Goal: Navigation & Orientation: Find specific page/section

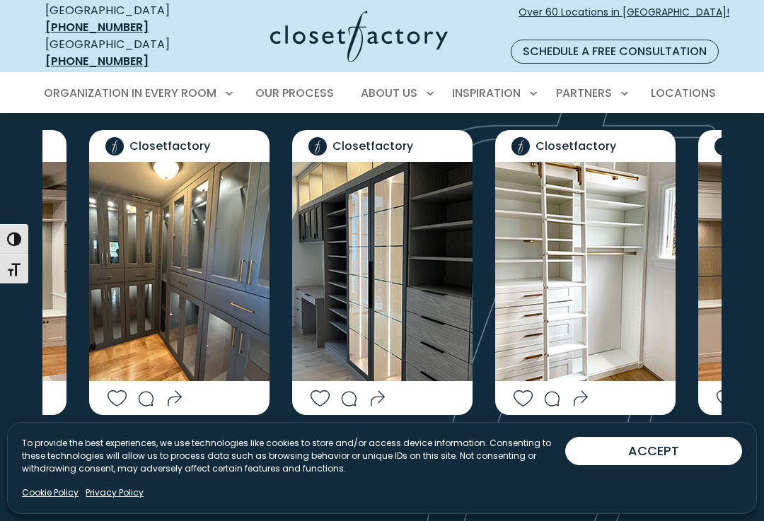
scroll to position [2950, 0]
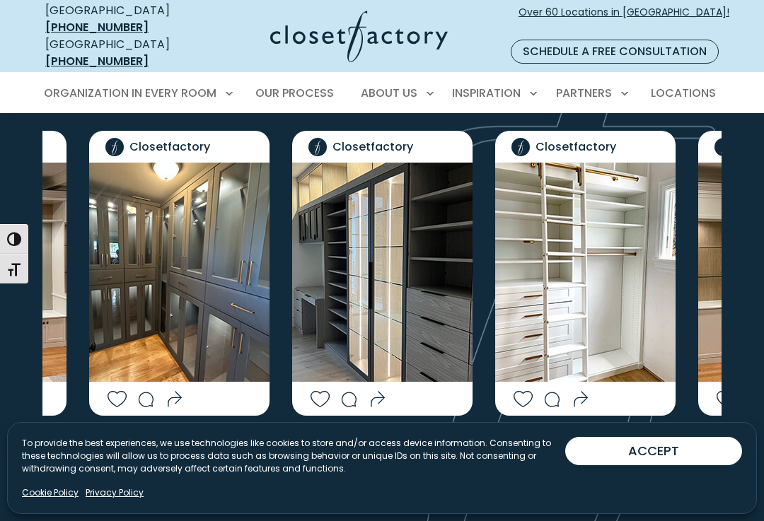
click at [422, 441] on icon "Next slide" at bounding box center [421, 462] width 42 height 42
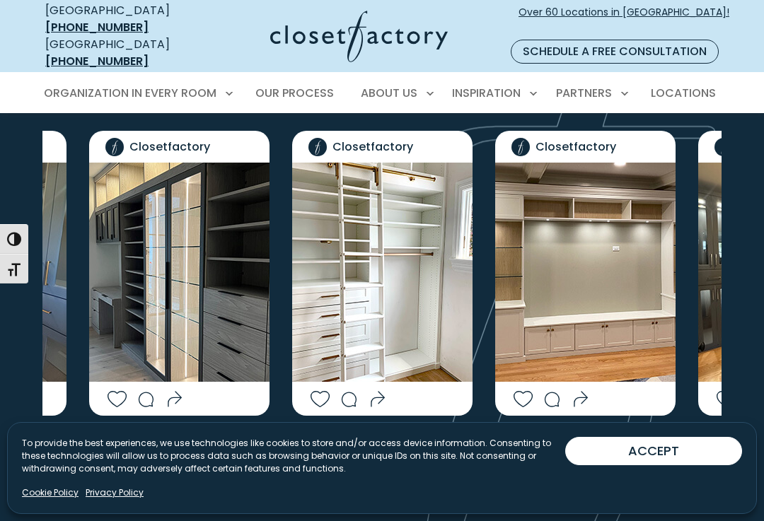
click at [416, 441] on icon "Next slide" at bounding box center [421, 462] width 42 height 42
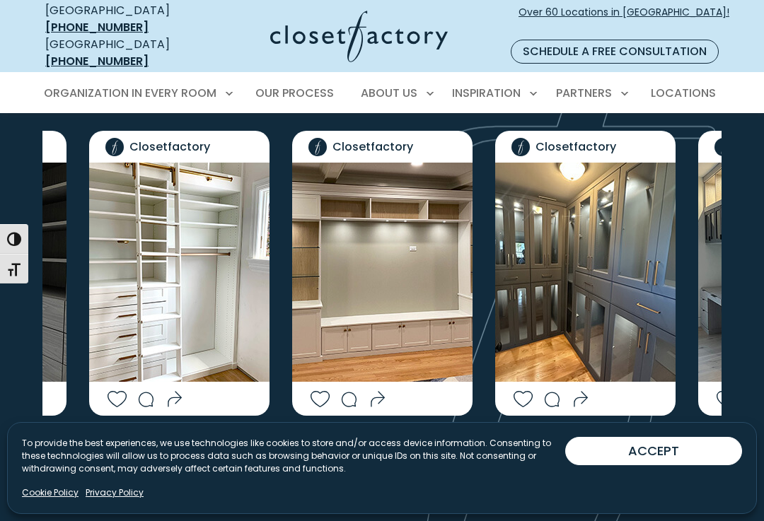
click at [425, 441] on icon "Next slide" at bounding box center [421, 462] width 42 height 42
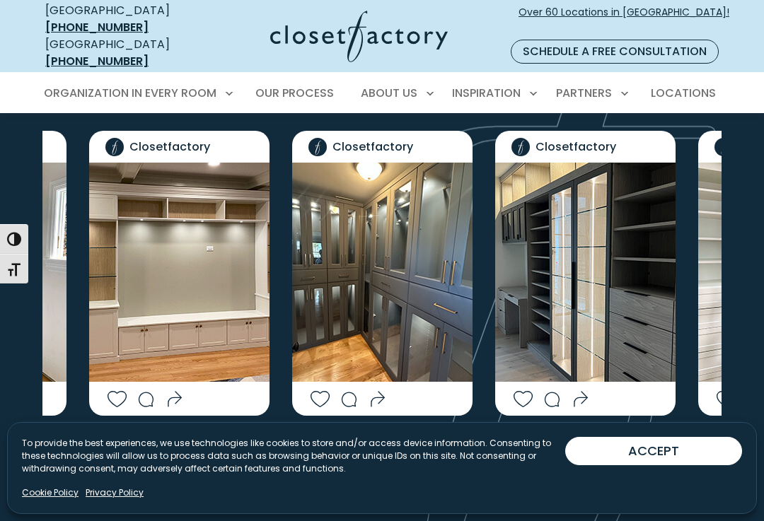
click at [428, 441] on icon "Next slide" at bounding box center [421, 462] width 42 height 42
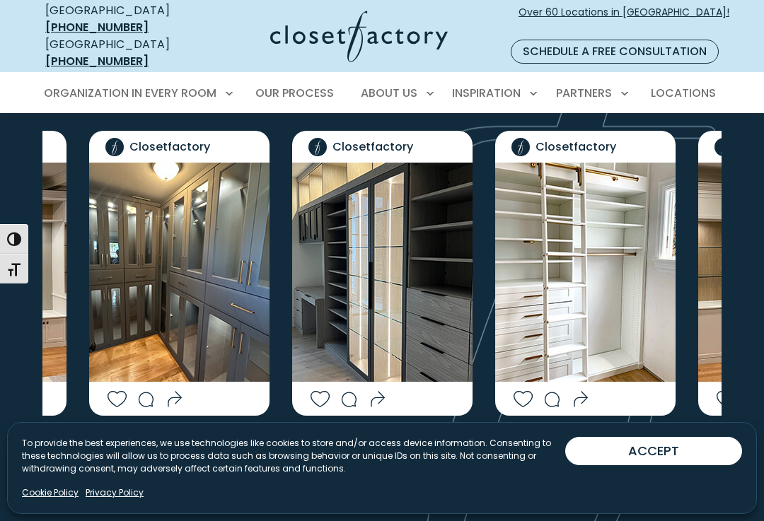
click at [432, 441] on icon "Next slide" at bounding box center [421, 462] width 42 height 42
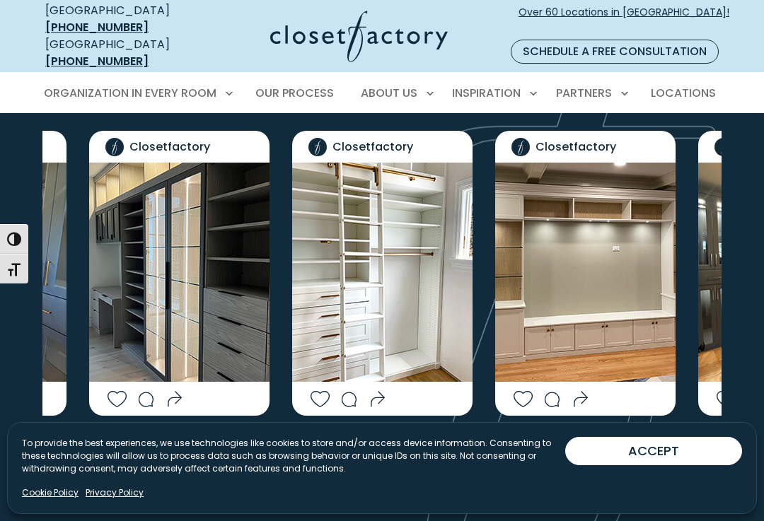
click at [435, 441] on icon "Next slide" at bounding box center [421, 462] width 42 height 42
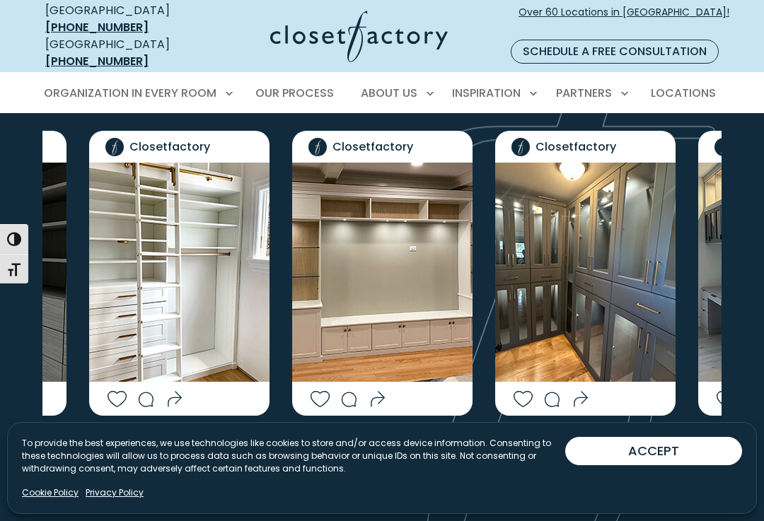
click at [424, 441] on icon "Next slide" at bounding box center [421, 462] width 42 height 42
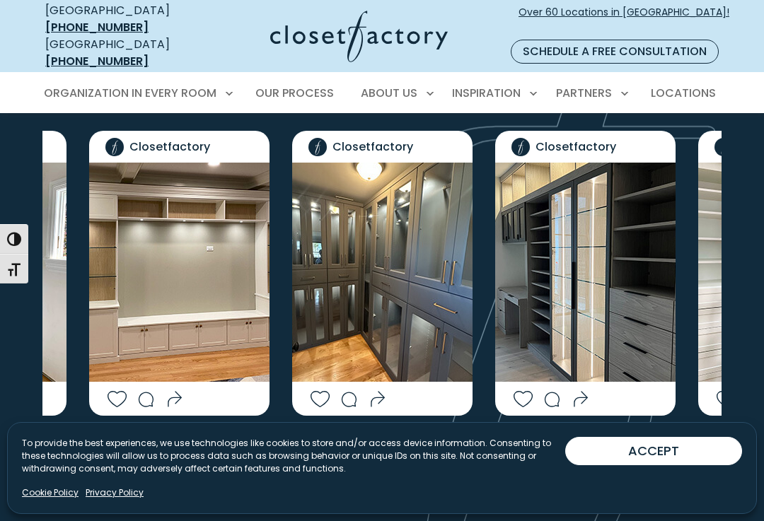
click at [414, 441] on icon "Next slide" at bounding box center [421, 462] width 42 height 42
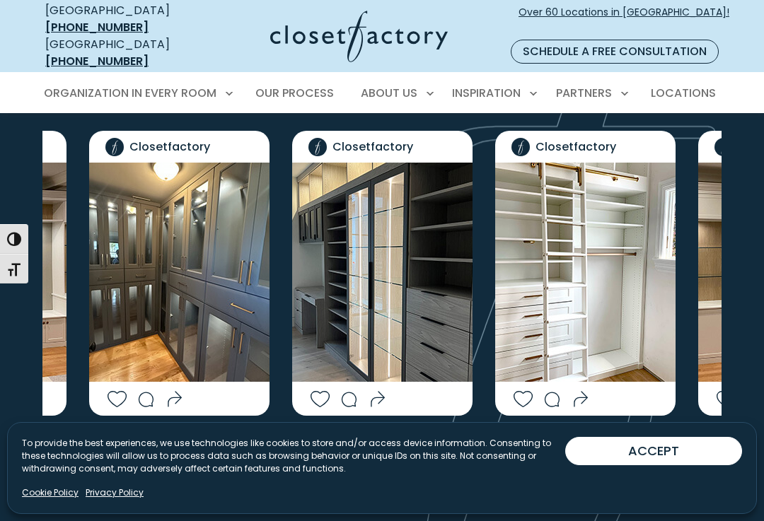
click at [416, 441] on icon "Next slide" at bounding box center [421, 462] width 42 height 42
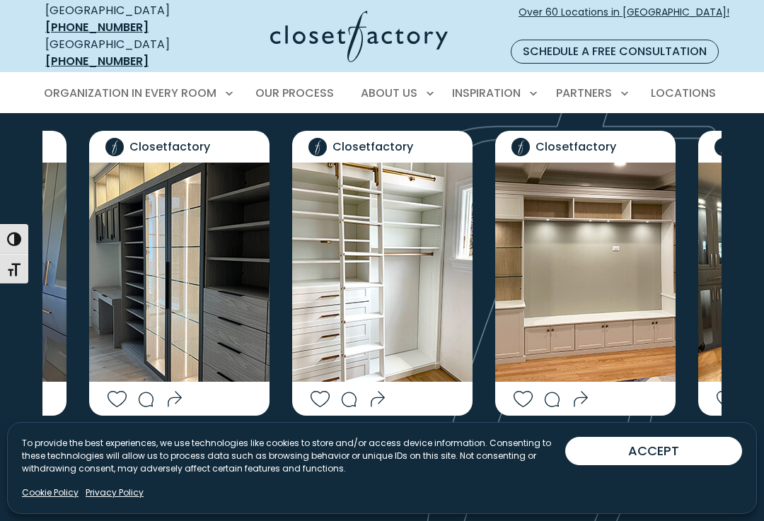
click at [414, 441] on icon "Next slide" at bounding box center [421, 462] width 42 height 42
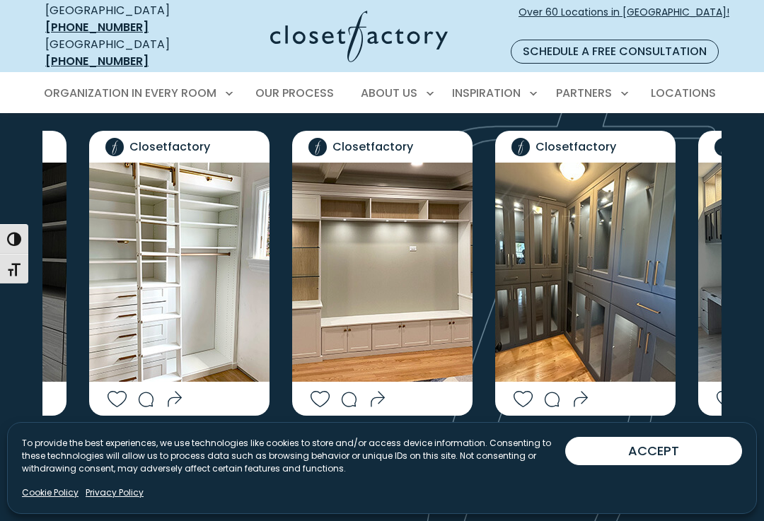
click at [411, 441] on icon "Next slide" at bounding box center [421, 462] width 42 height 42
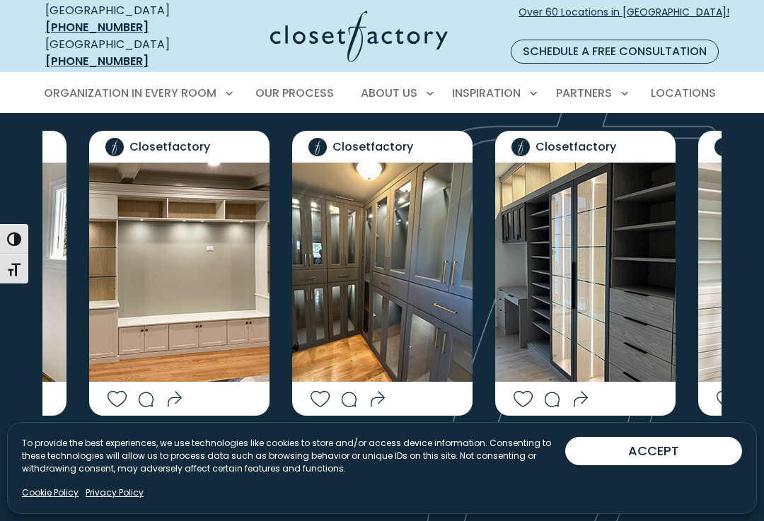
click at [427, 441] on icon "Next slide" at bounding box center [421, 462] width 42 height 42
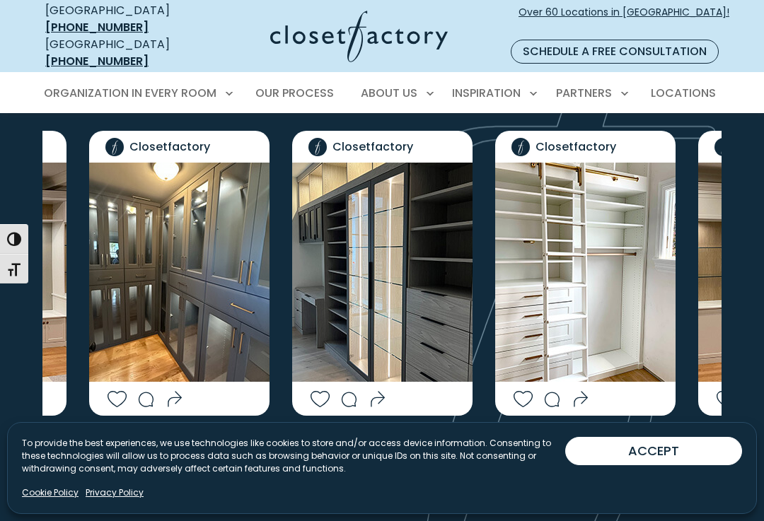
click at [426, 441] on icon "Next slide" at bounding box center [421, 462] width 42 height 42
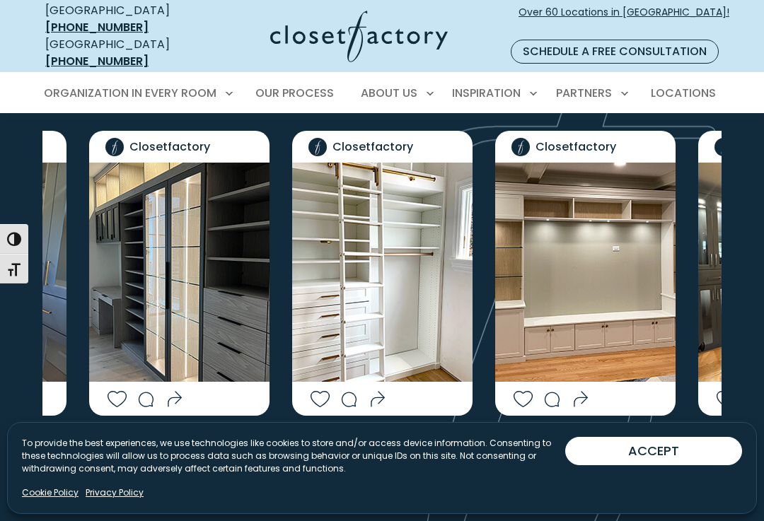
click at [427, 441] on icon "Next slide" at bounding box center [421, 462] width 42 height 42
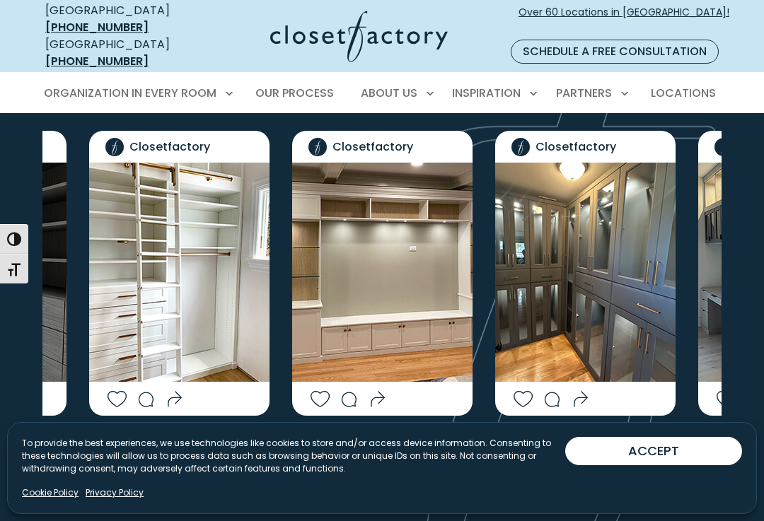
click at [430, 441] on icon "Next slide" at bounding box center [421, 462] width 42 height 42
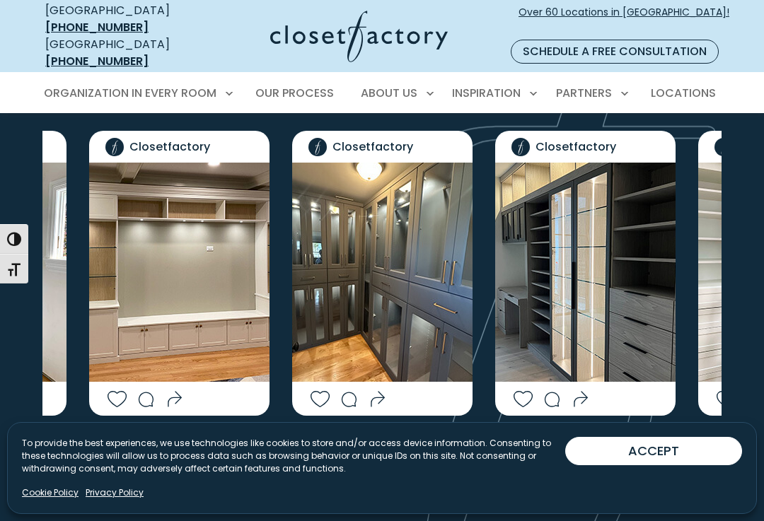
click at [427, 441] on icon "Next slide" at bounding box center [421, 462] width 42 height 42
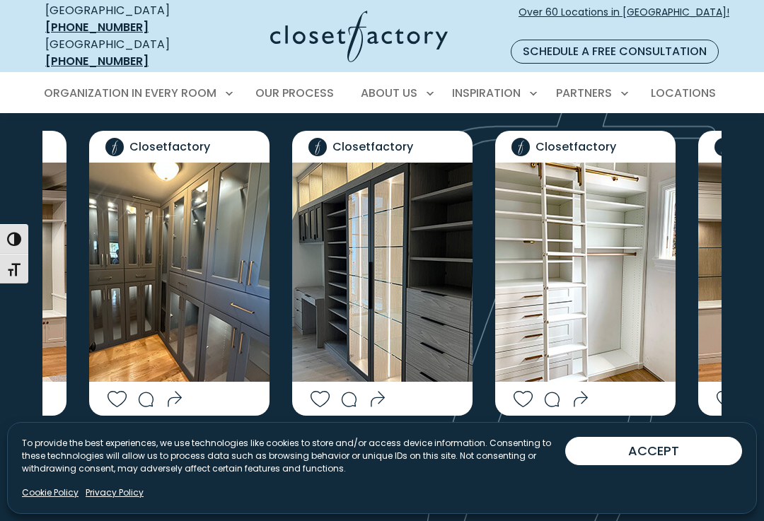
click at [419, 441] on icon "Next slide" at bounding box center [421, 462] width 42 height 42
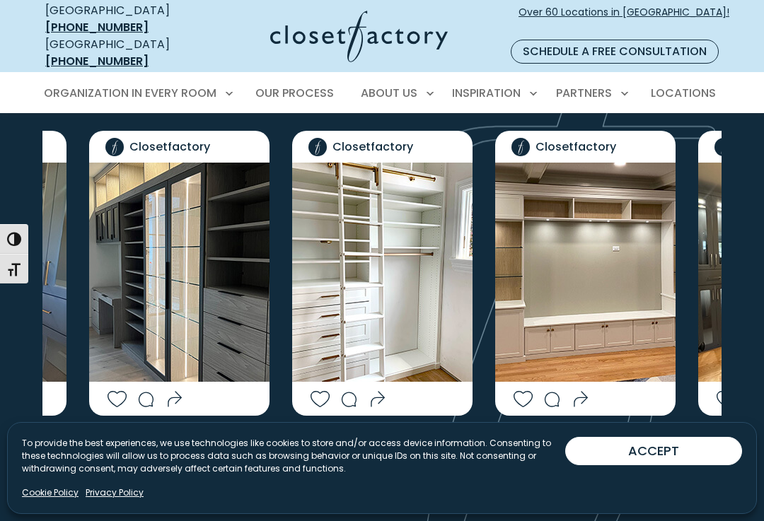
click at [423, 441] on icon "Next slide" at bounding box center [421, 462] width 42 height 42
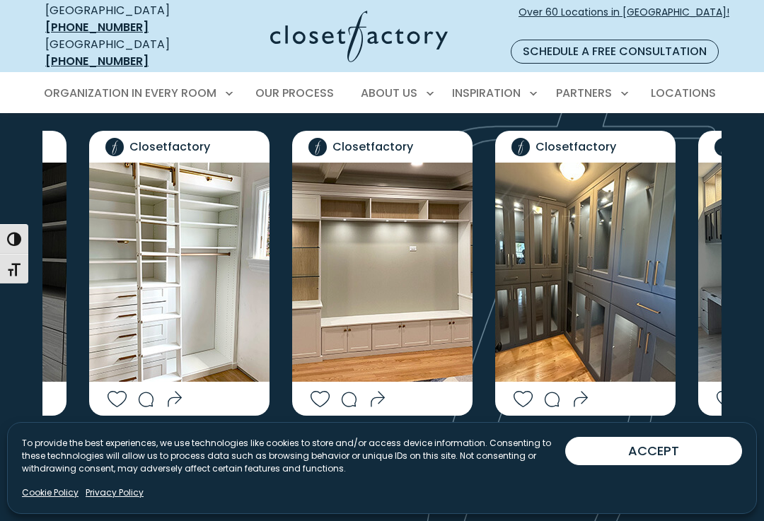
click at [419, 441] on icon "Next slide" at bounding box center [421, 462] width 42 height 42
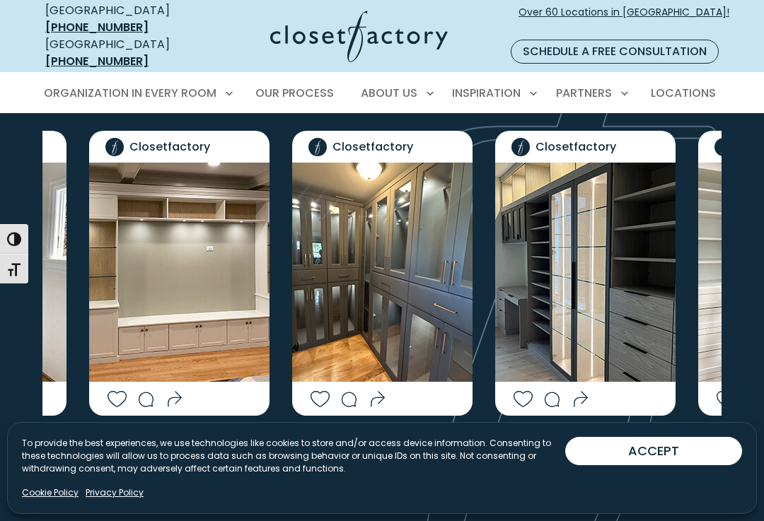
click at [421, 441] on icon "Next slide" at bounding box center [421, 462] width 42 height 42
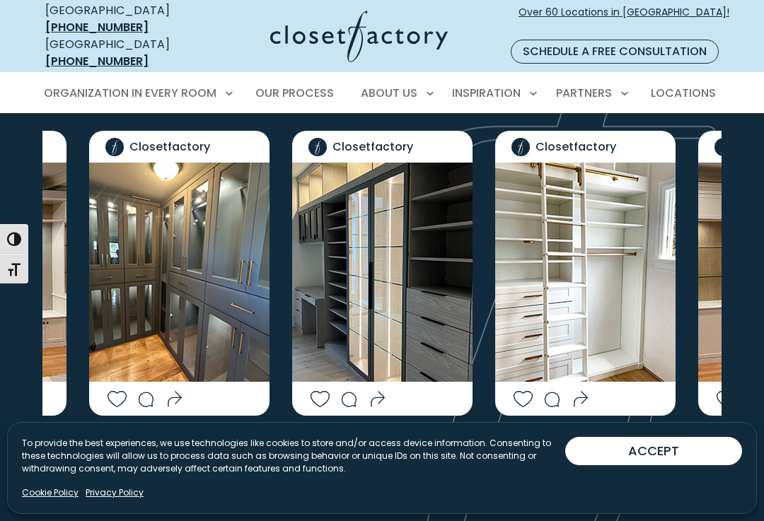
click at [416, 441] on icon "Next slide" at bounding box center [421, 462] width 42 height 42
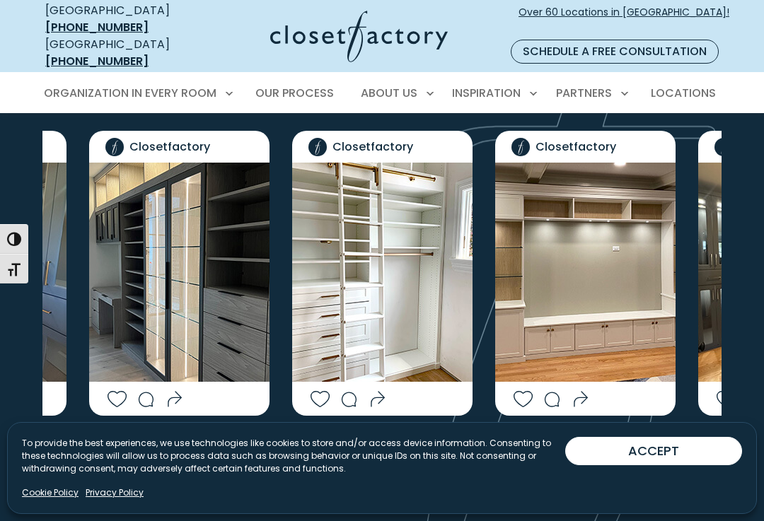
click at [418, 441] on icon "Next slide" at bounding box center [421, 462] width 42 height 42
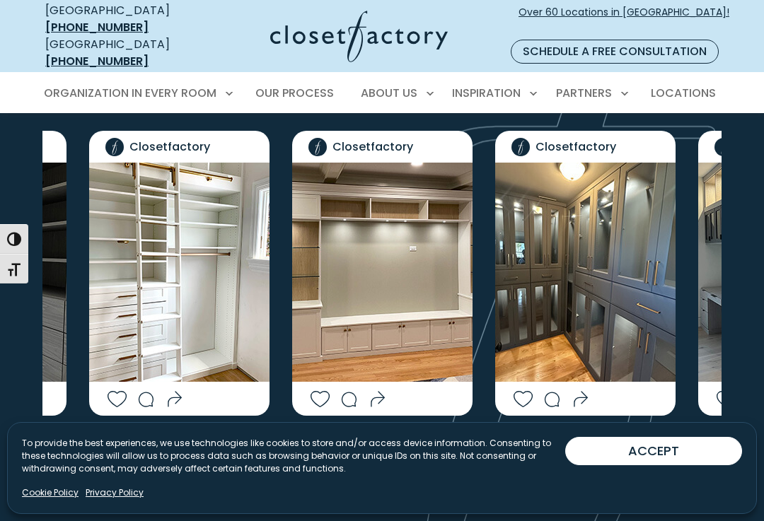
click at [431, 436] on icon "Next slide" at bounding box center [420, 461] width 51 height 51
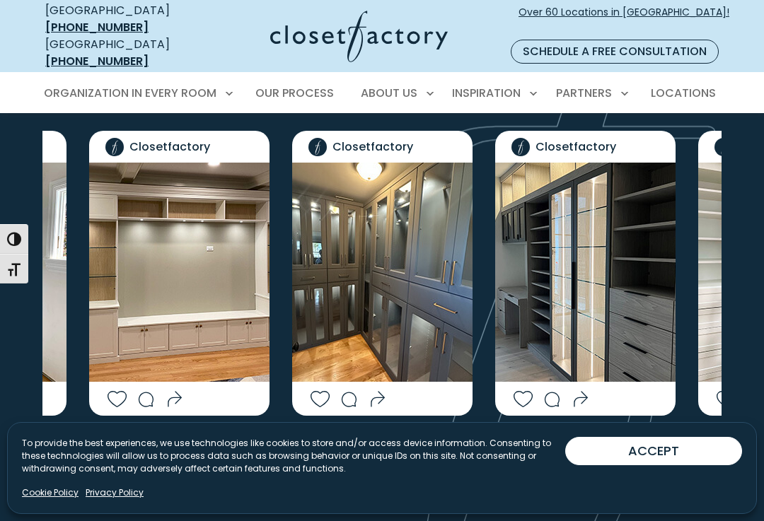
click at [433, 436] on icon "Next slide" at bounding box center [420, 461] width 51 height 51
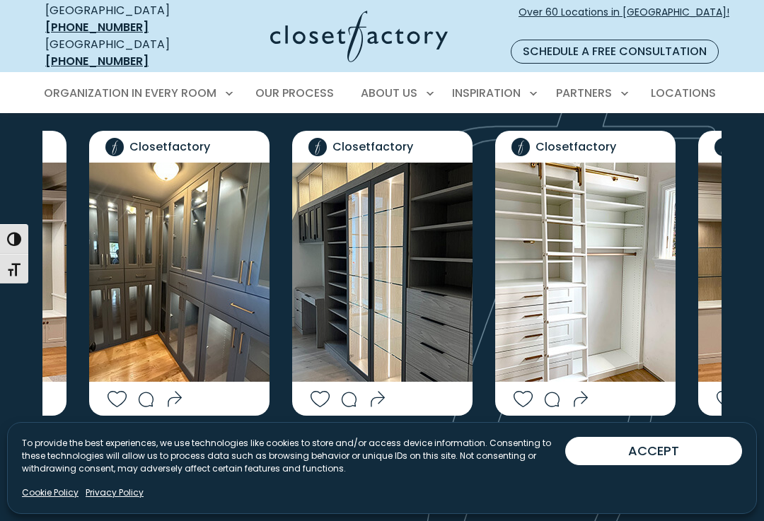
click at [414, 441] on icon "Next slide" at bounding box center [421, 462] width 42 height 42
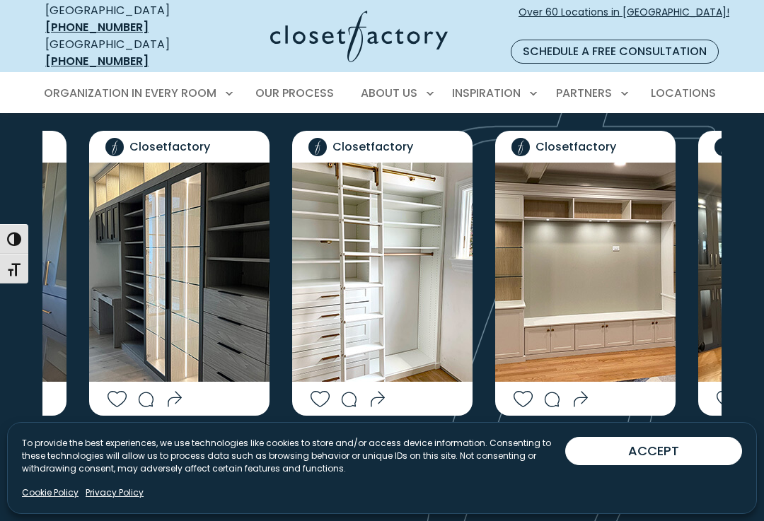
click at [425, 441] on icon "Next slide" at bounding box center [421, 462] width 42 height 42
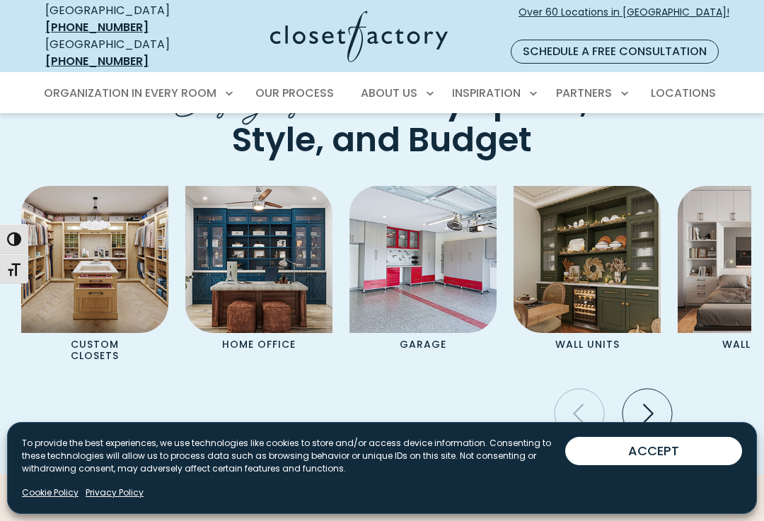
scroll to position [4144, 0]
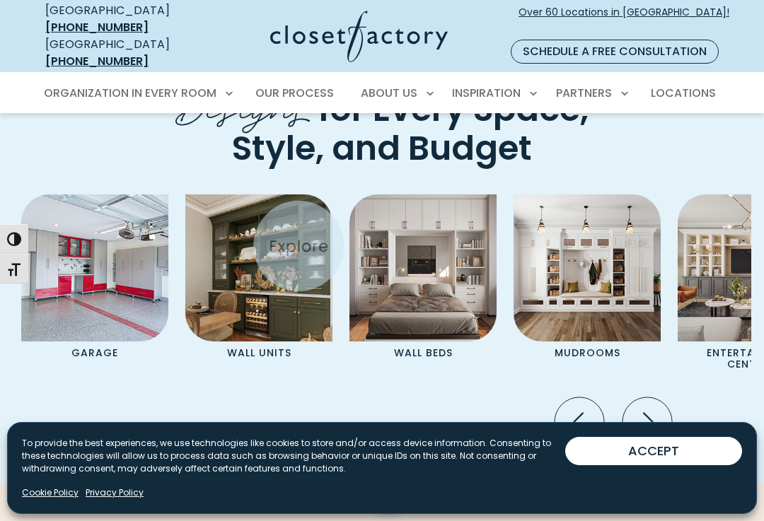
click at [248, 197] on img "Pages Gallery" at bounding box center [258, 268] width 147 height 147
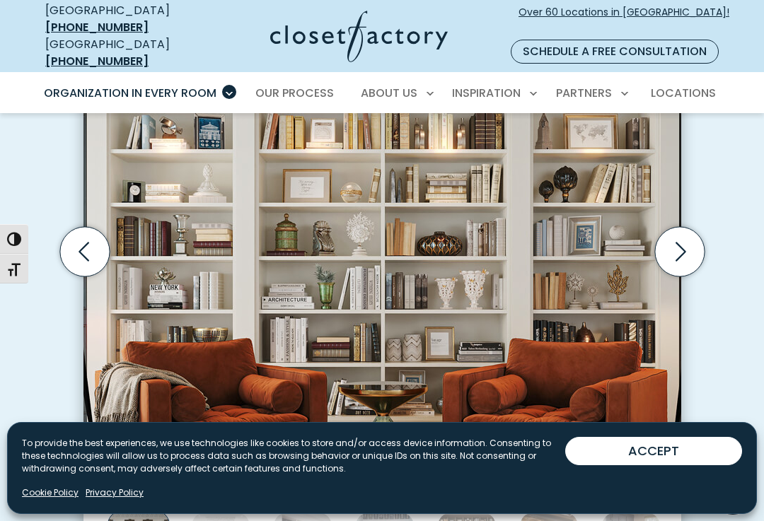
scroll to position [470, 0]
click at [90, 240] on icon "Previous slide" at bounding box center [84, 253] width 50 height 50
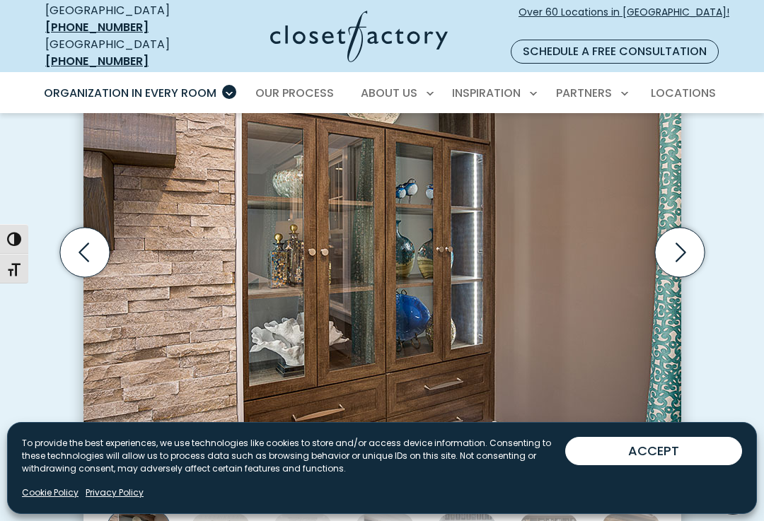
click at [88, 243] on icon "Previous slide" at bounding box center [84, 252] width 11 height 19
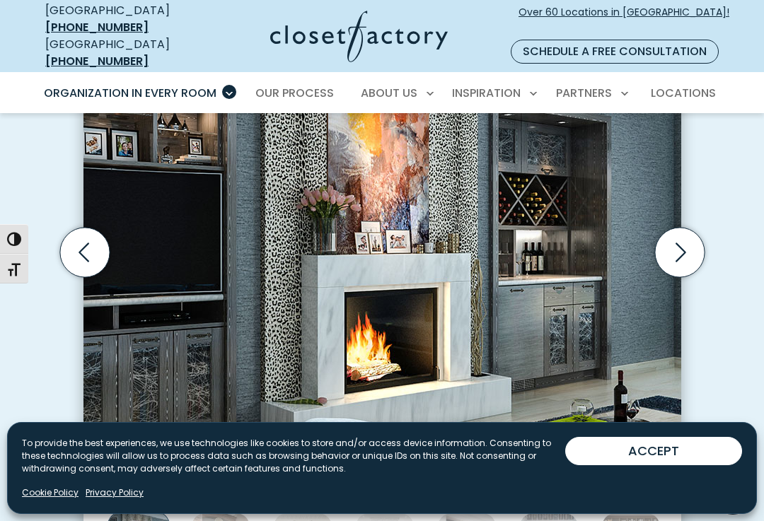
click at [89, 238] on icon "Previous slide" at bounding box center [84, 253] width 50 height 50
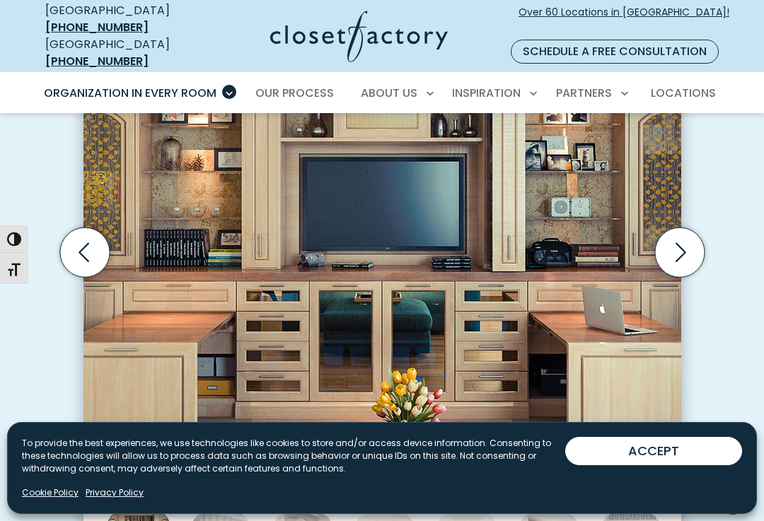
click at [88, 233] on icon "Previous slide" at bounding box center [84, 253] width 50 height 50
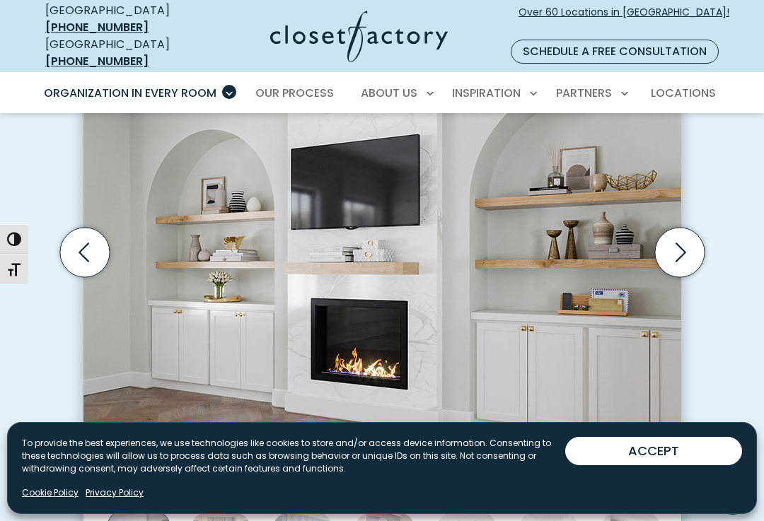
click at [83, 232] on icon "Previous slide" at bounding box center [84, 253] width 50 height 50
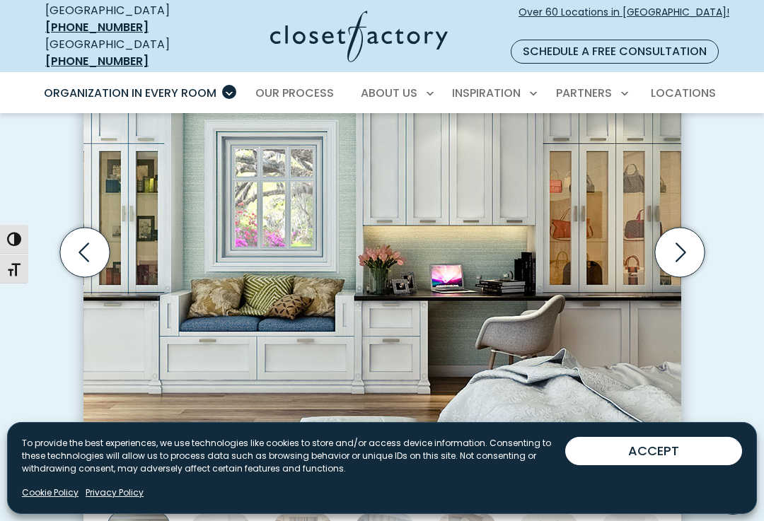
click at [81, 236] on icon "Previous slide" at bounding box center [84, 253] width 50 height 50
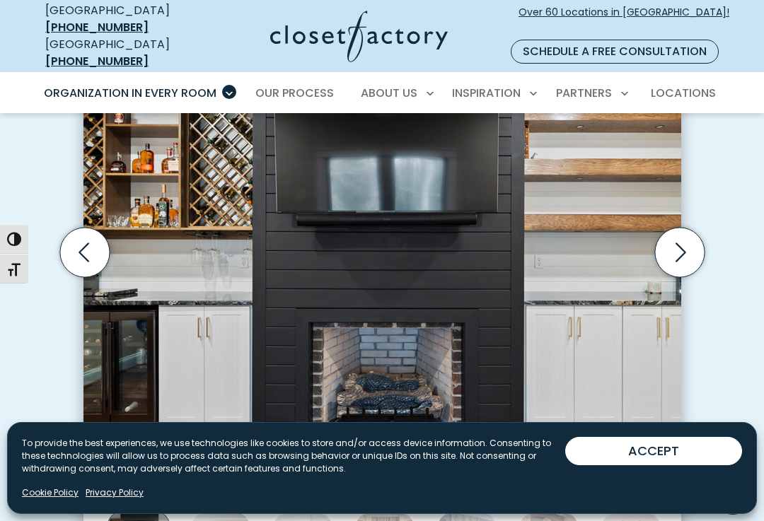
click at [80, 230] on icon "Previous slide" at bounding box center [84, 253] width 50 height 50
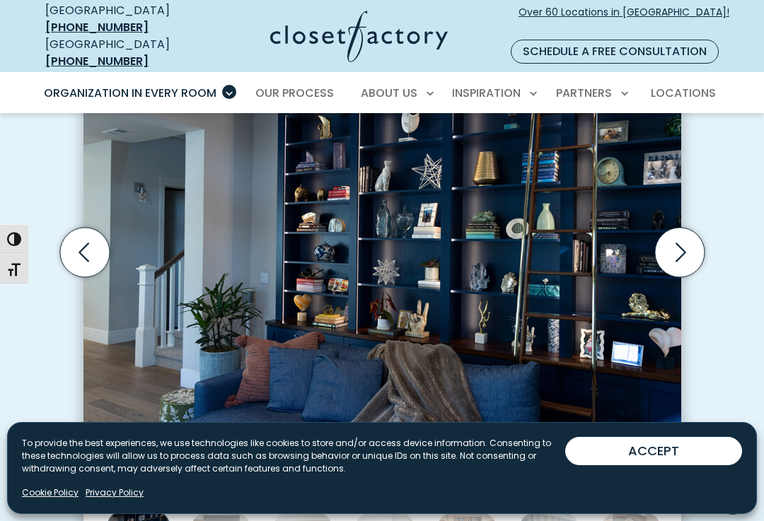
click at [82, 239] on icon "Previous slide" at bounding box center [84, 253] width 50 height 50
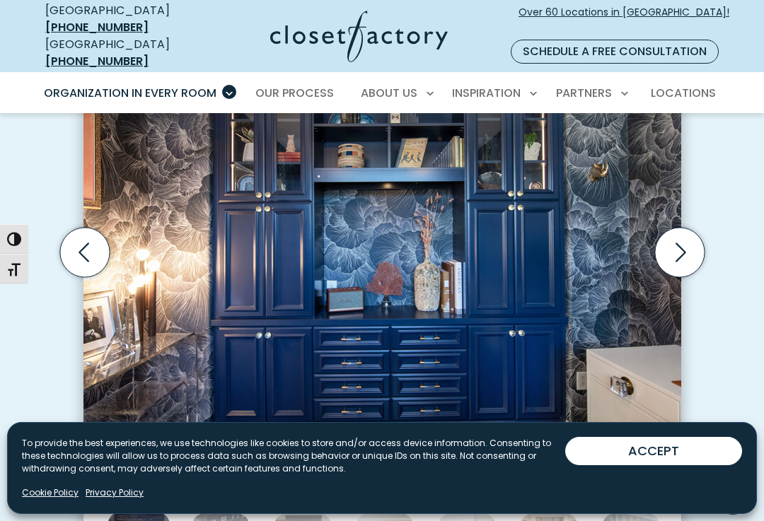
click at [67, 243] on icon "Previous slide" at bounding box center [84, 253] width 50 height 50
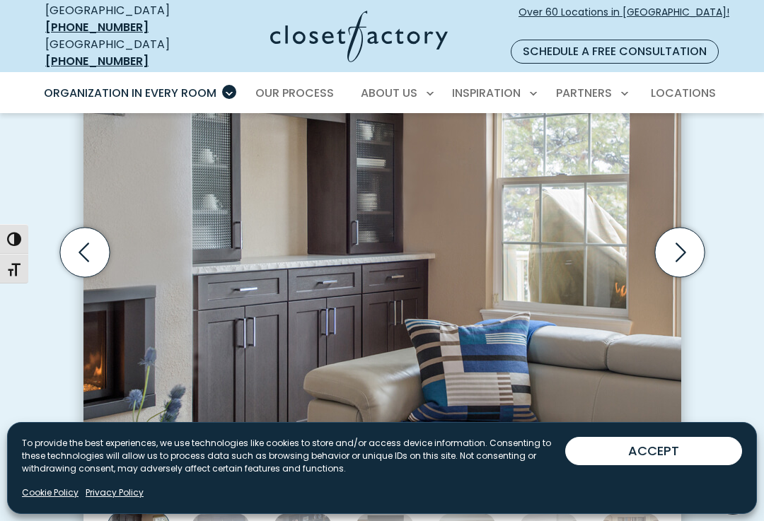
click at [79, 238] on icon "Previous slide" at bounding box center [84, 253] width 50 height 50
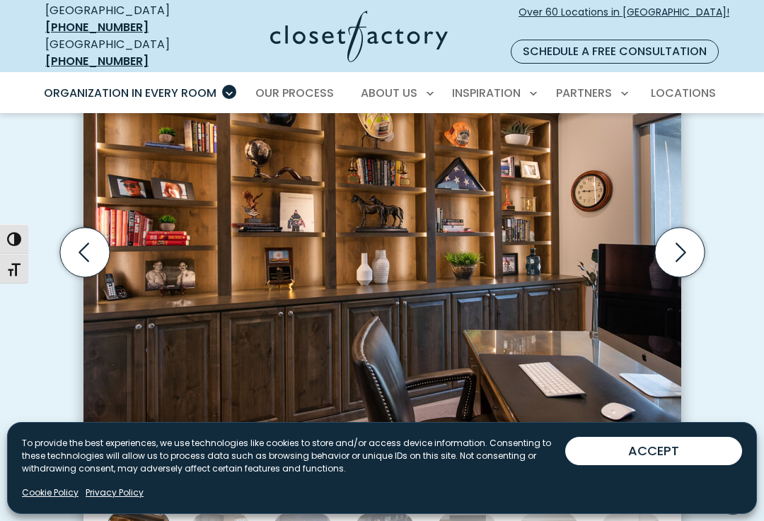
click at [90, 230] on icon "Previous slide" at bounding box center [84, 253] width 50 height 50
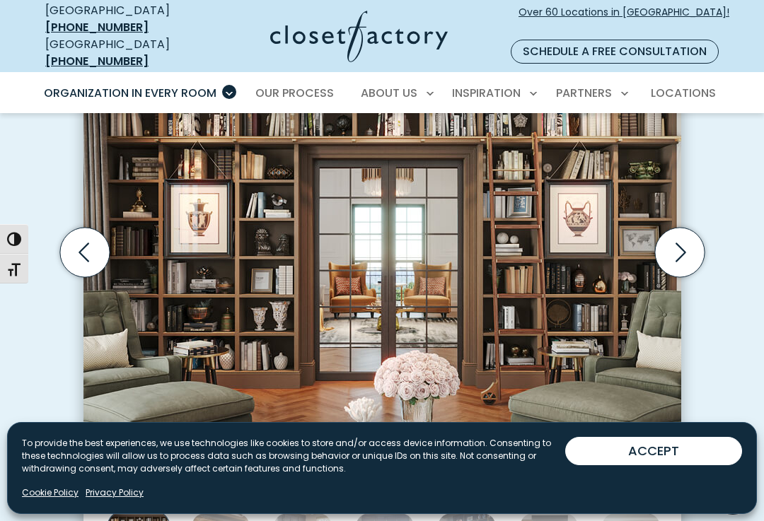
click at [86, 243] on icon "Previous slide" at bounding box center [84, 252] width 11 height 19
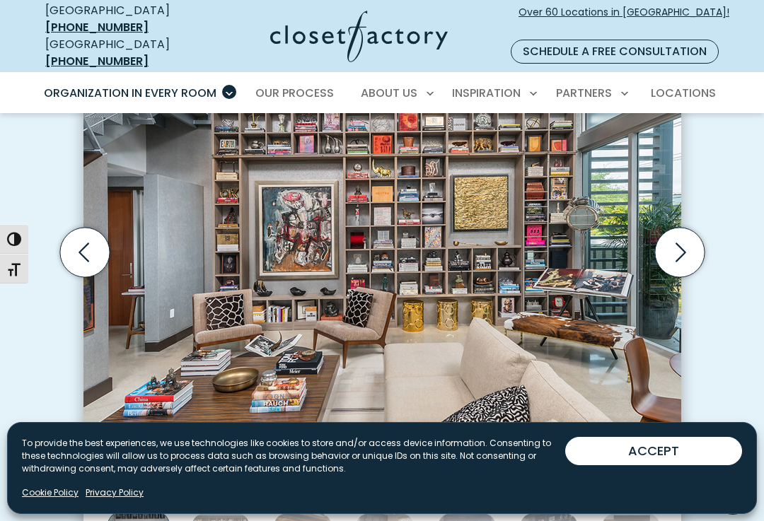
click at [74, 233] on icon "Previous slide" at bounding box center [84, 253] width 50 height 50
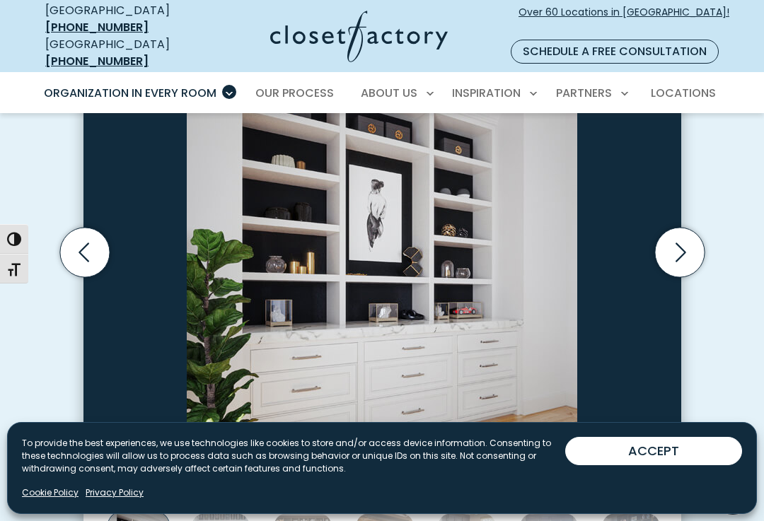
click at [684, 243] on icon "Next slide" at bounding box center [681, 252] width 11 height 19
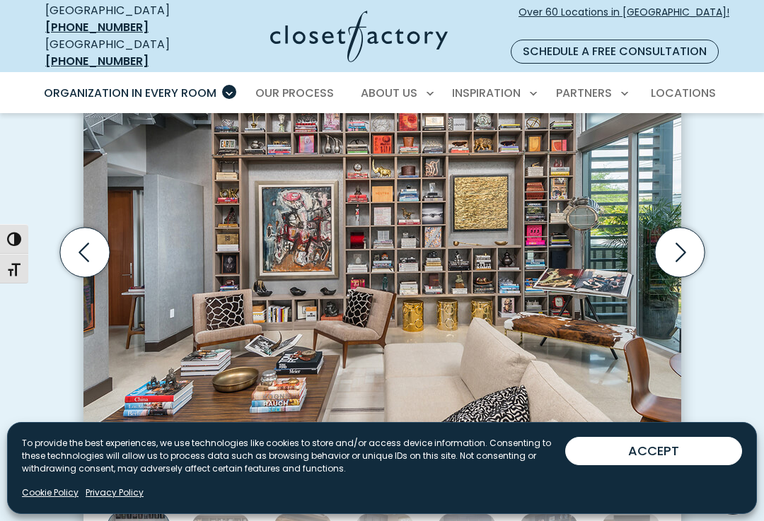
click at [690, 231] on icon "Next slide" at bounding box center [679, 253] width 50 height 50
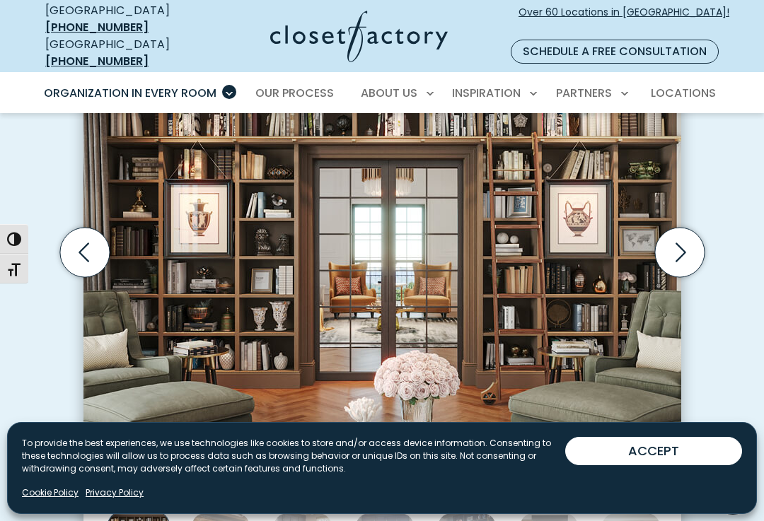
click at [688, 240] on icon "Next slide" at bounding box center [679, 253] width 50 height 50
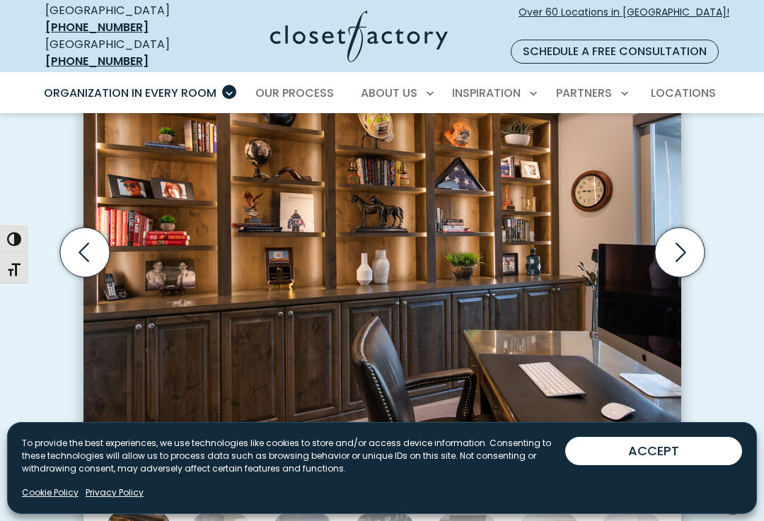
click at [689, 243] on icon "Next slide" at bounding box center [679, 253] width 50 height 50
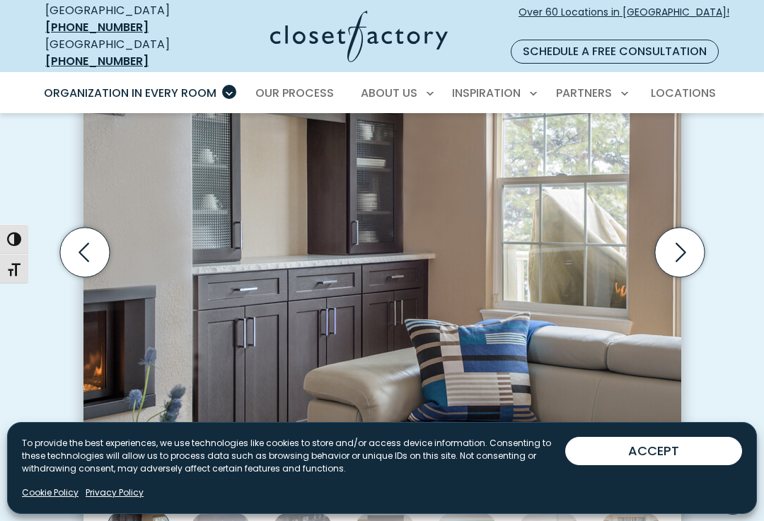
click at [86, 235] on icon "Previous slide" at bounding box center [84, 253] width 50 height 50
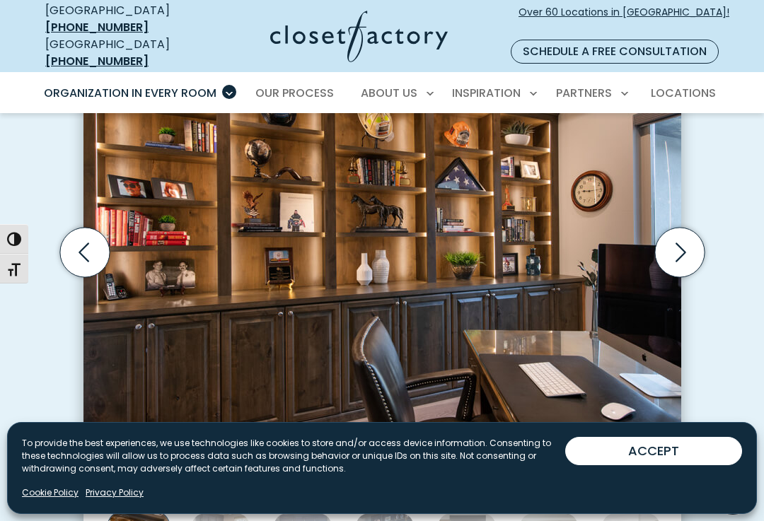
click at [685, 228] on icon "Next slide" at bounding box center [679, 253] width 50 height 50
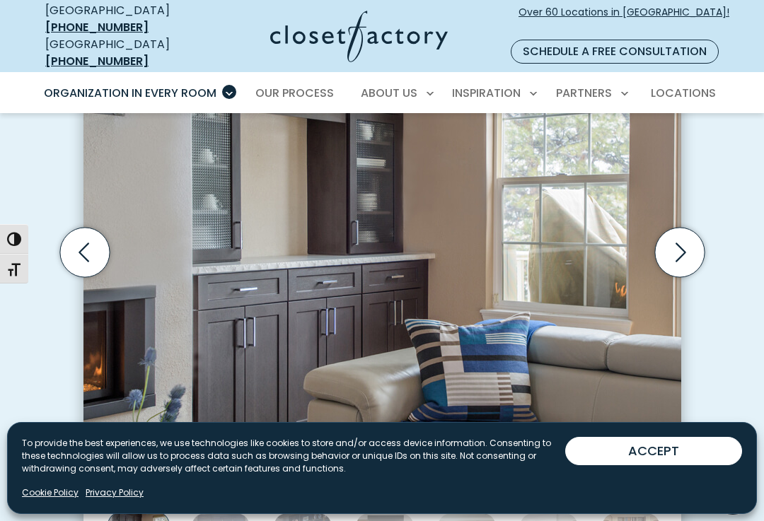
click at [678, 239] on icon "Next slide" at bounding box center [679, 253] width 50 height 50
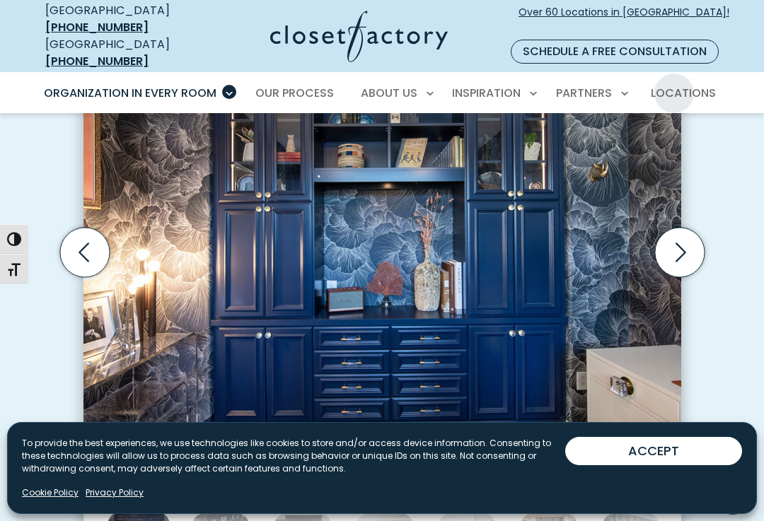
click at [707, 85] on span "Locations" at bounding box center [683, 93] width 65 height 16
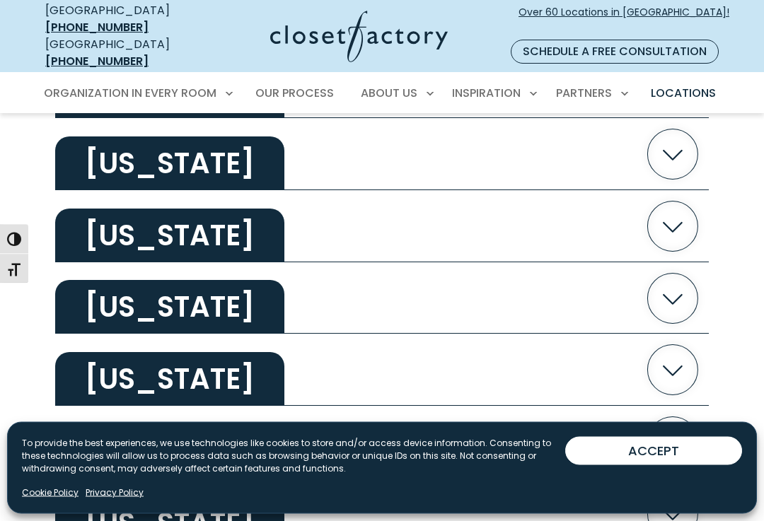
scroll to position [1466, 0]
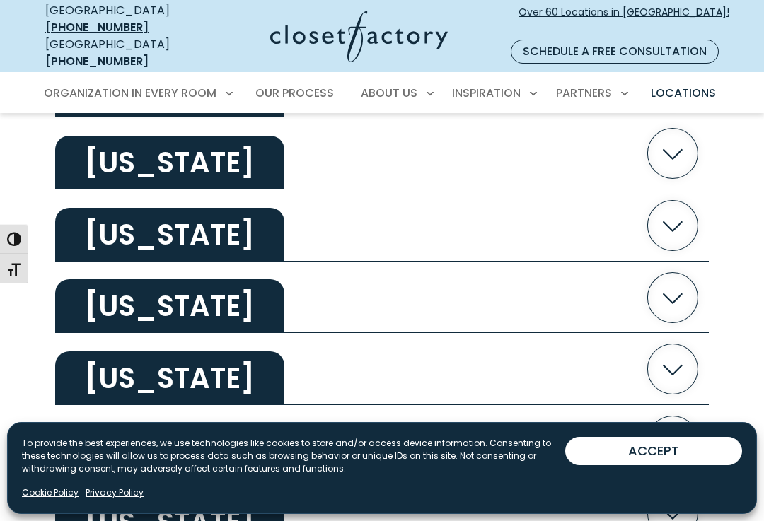
click at [685, 200] on icon "button" at bounding box center [673, 225] width 50 height 50
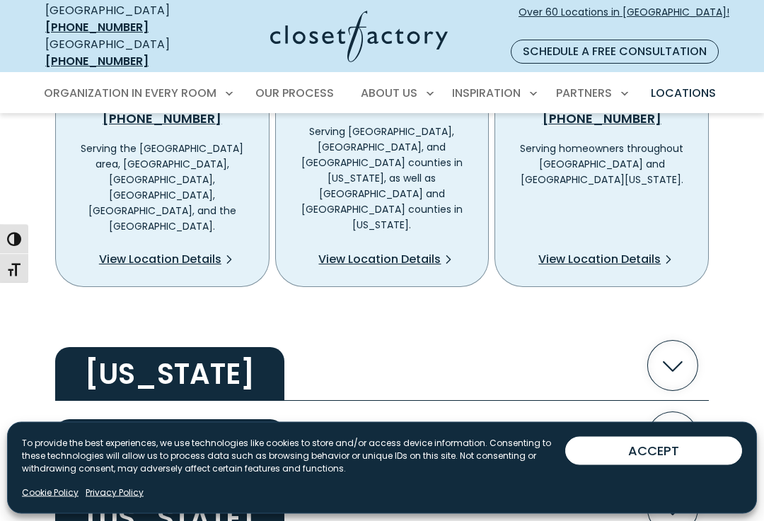
scroll to position [1754, 0]
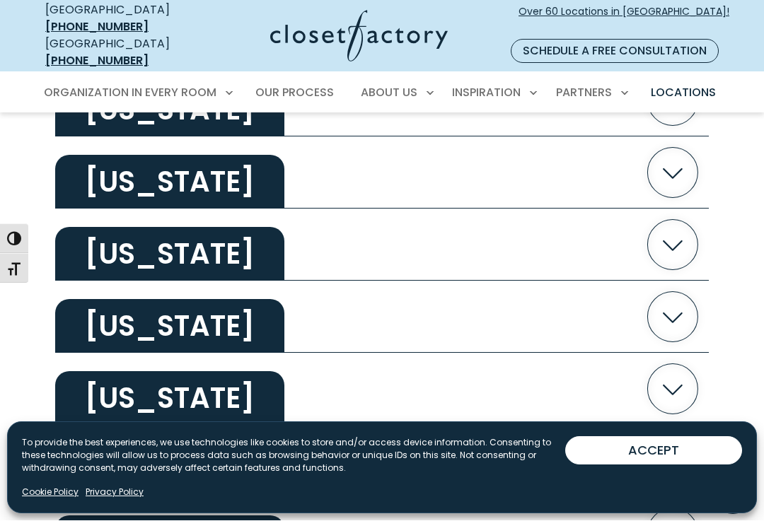
scroll to position [1807, 0]
